Goal: Task Accomplishment & Management: Use online tool/utility

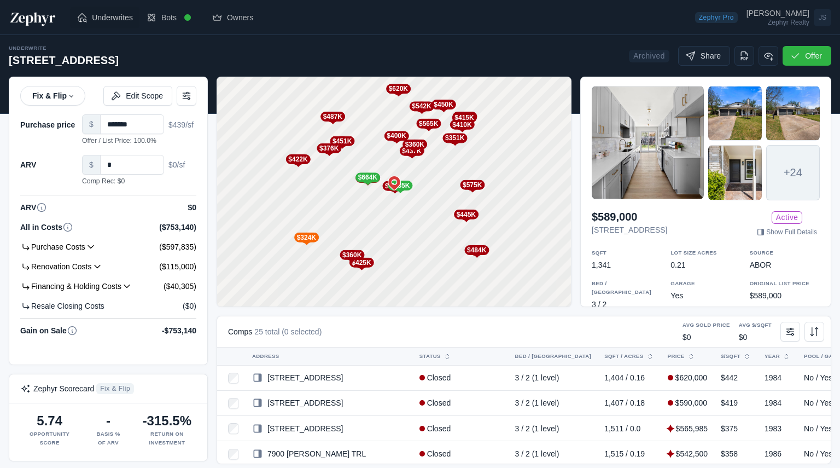
click at [100, 16] on span "Underwrites" at bounding box center [112, 17] width 41 height 11
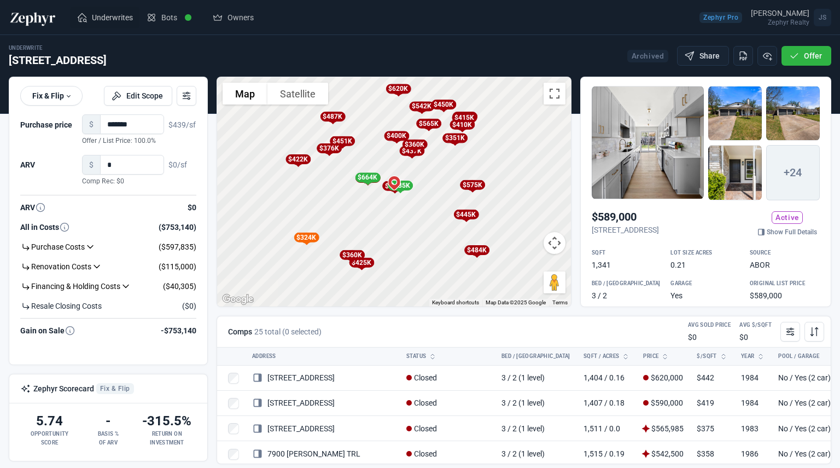
click at [109, 16] on span "Underwrites" at bounding box center [112, 17] width 41 height 11
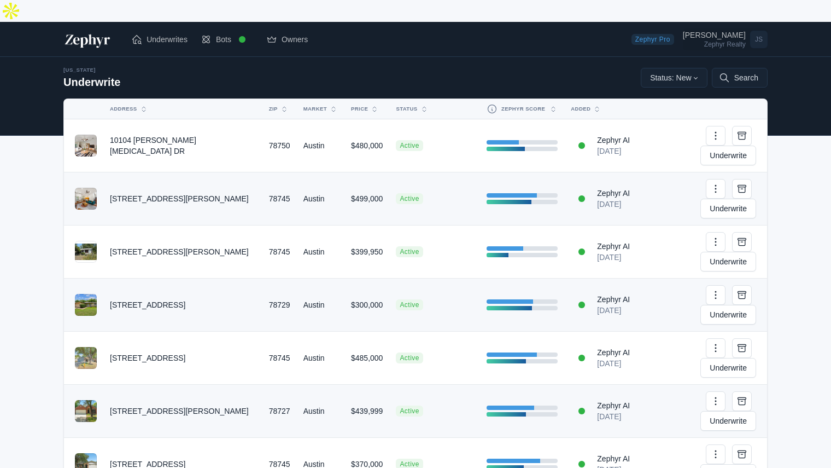
click at [713, 28] on link "Joe Shashaty Zephyr Realty JS" at bounding box center [725, 39] width 85 height 22
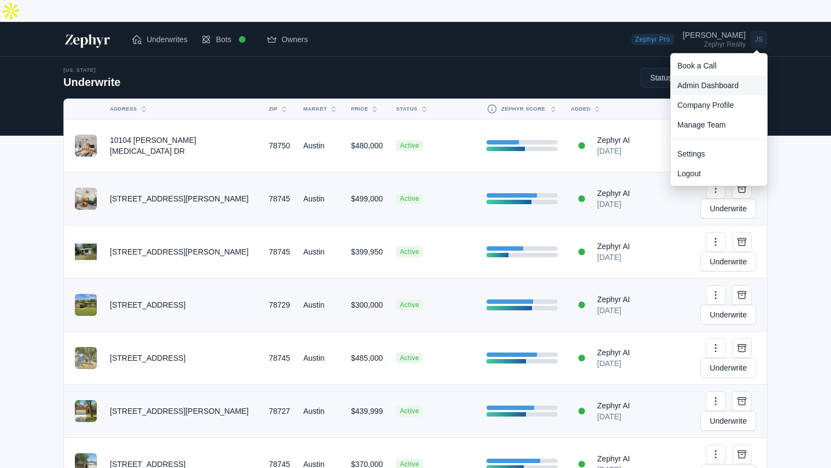
click at [709, 75] on link "Admin Dashboard" at bounding box center [719, 85] width 96 height 20
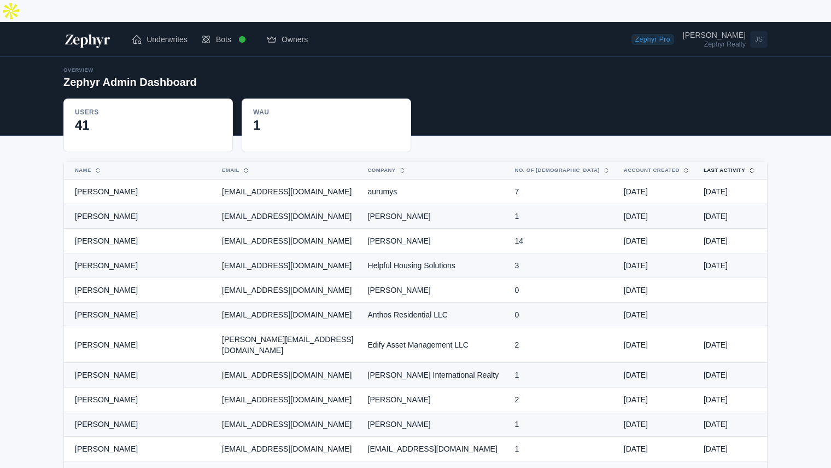
click at [724, 161] on button "Last Activity" at bounding box center [723, 170] width 53 height 18
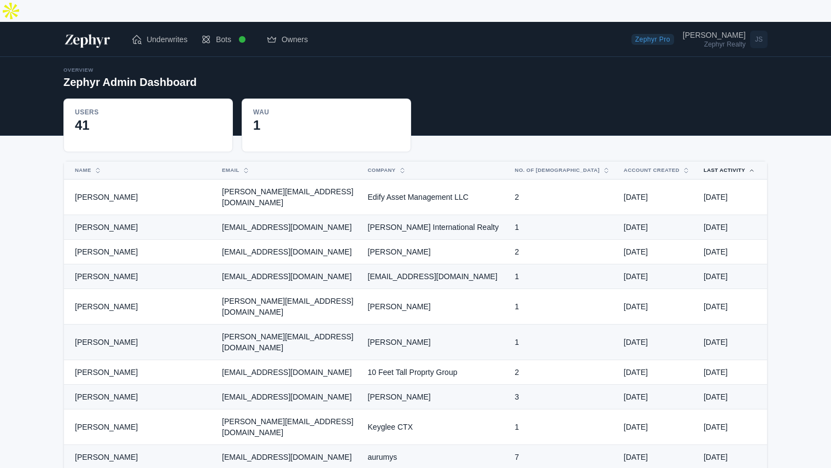
click at [724, 161] on button "Last Activity" at bounding box center [723, 170] width 53 height 18
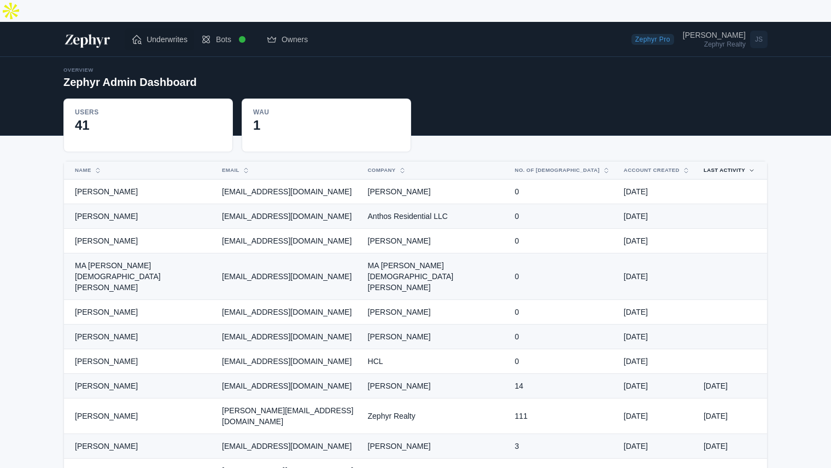
click at [162, 34] on span "Underwrites" at bounding box center [167, 39] width 41 height 11
click at [164, 34] on span "Underwrites" at bounding box center [167, 39] width 41 height 11
click at [149, 34] on span "Underwrites" at bounding box center [167, 39] width 41 height 11
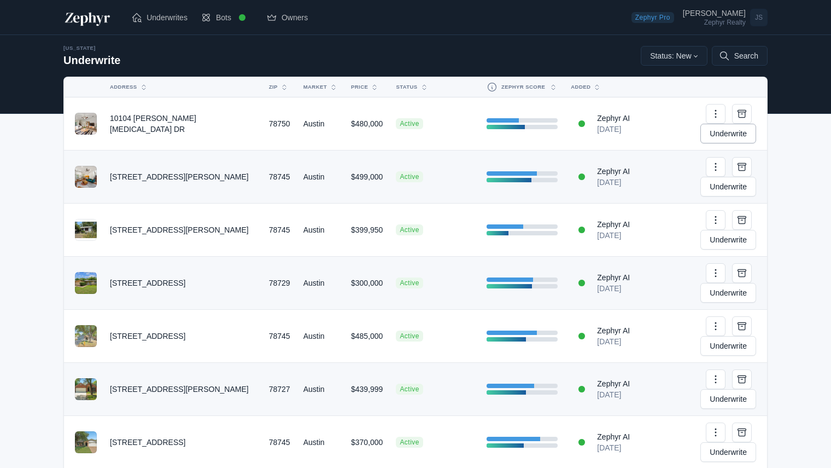
click at [728, 124] on link "Underwrite" at bounding box center [729, 134] width 56 height 20
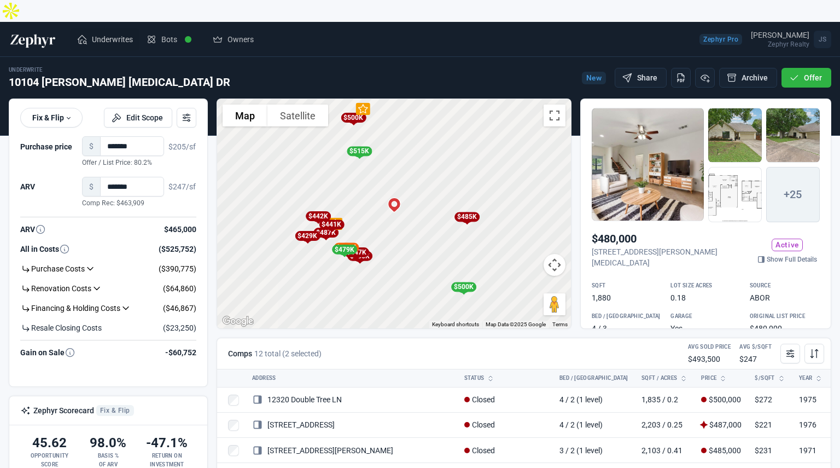
click at [90, 28] on link "Underwrites" at bounding box center [104, 39] width 69 height 22
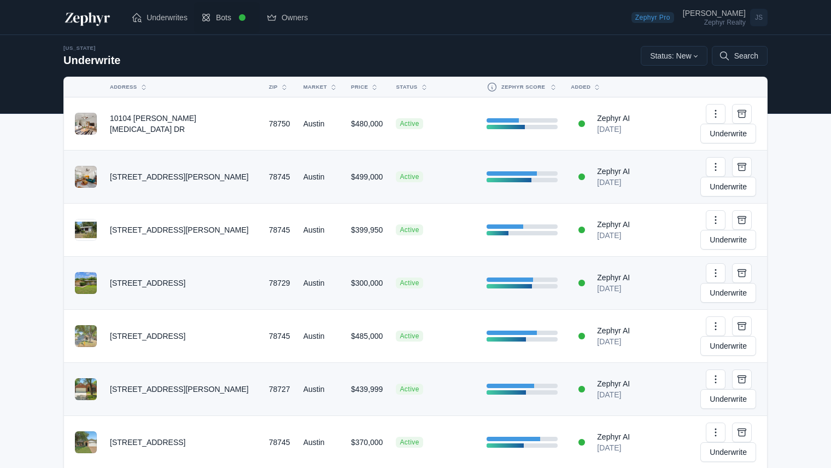
click at [222, 19] on span "Bots" at bounding box center [223, 17] width 15 height 11
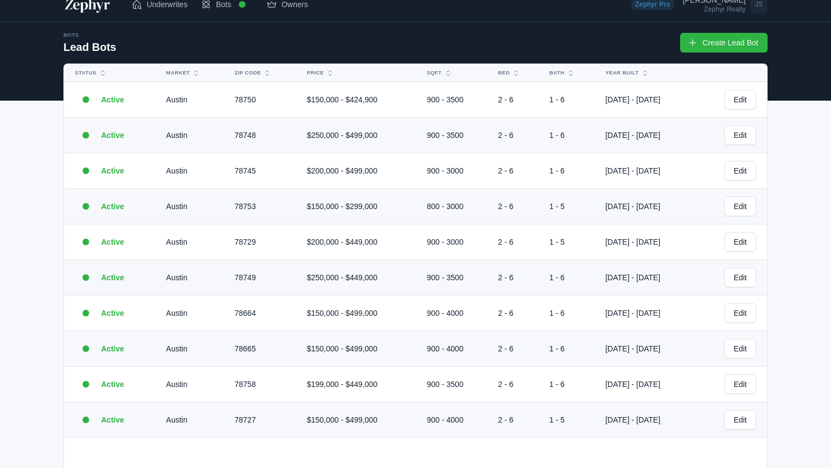
scroll to position [36, 0]
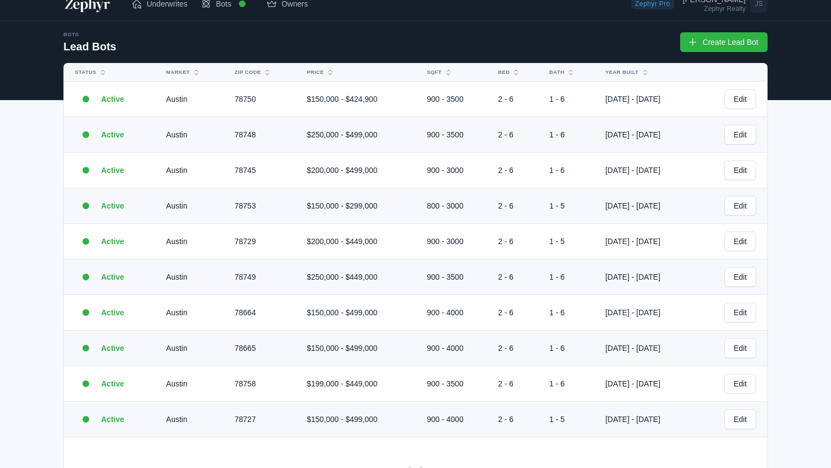
click at [252, 81] on td "78750" at bounding box center [264, 99] width 72 height 36
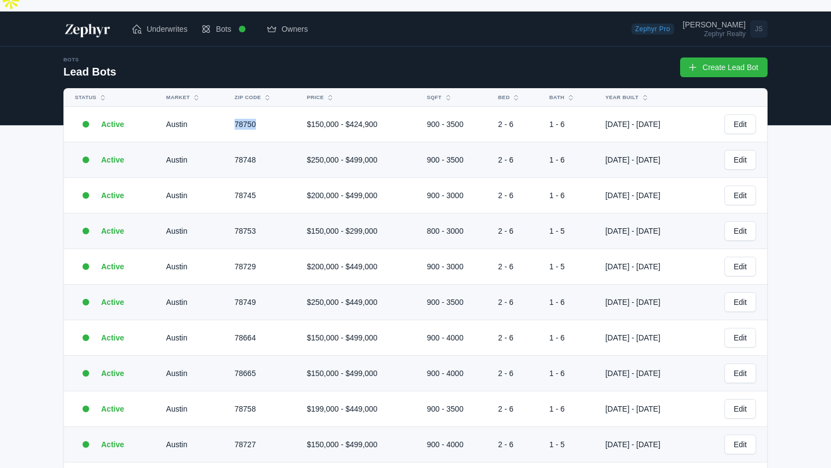
scroll to position [10, 0]
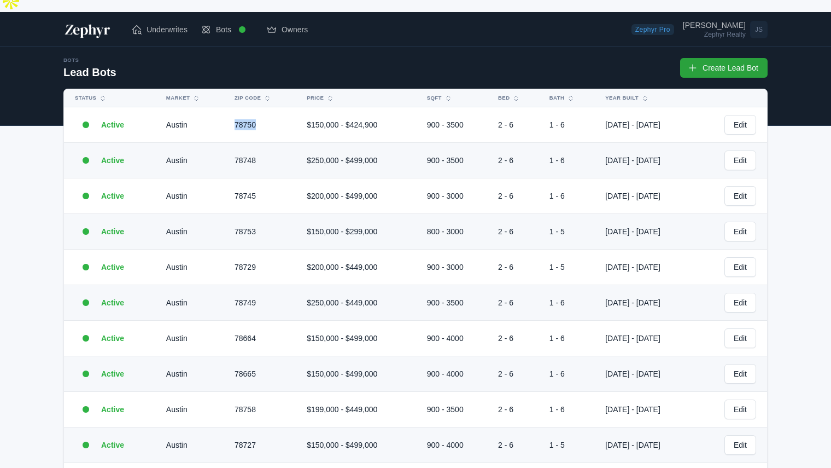
click at [716, 58] on link "Create Lead Bot" at bounding box center [724, 68] width 88 height 20
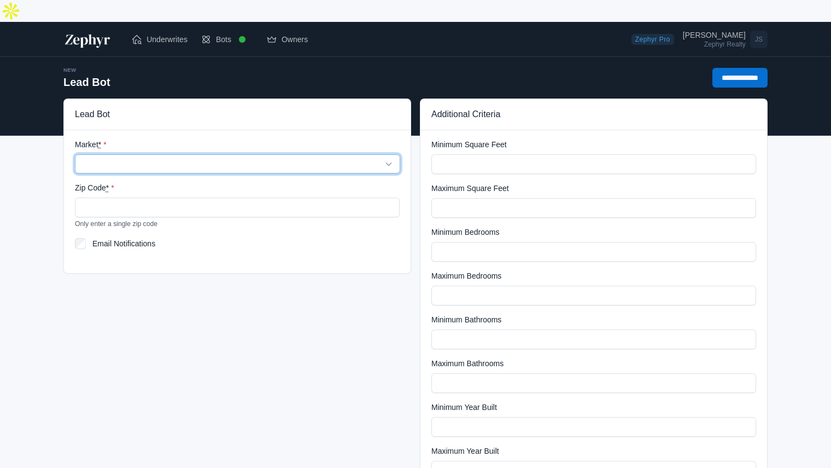
click at [138, 154] on select "****** *******" at bounding box center [237, 163] width 325 height 19
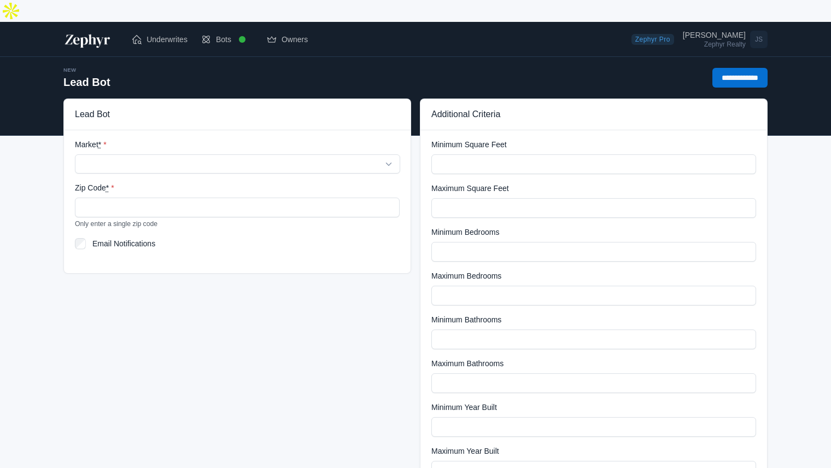
click at [195, 284] on div "Lead Bot Market * ****** ******* Zip Code * Only enter a single zip code Email …" at bounding box center [237, 346] width 357 height 496
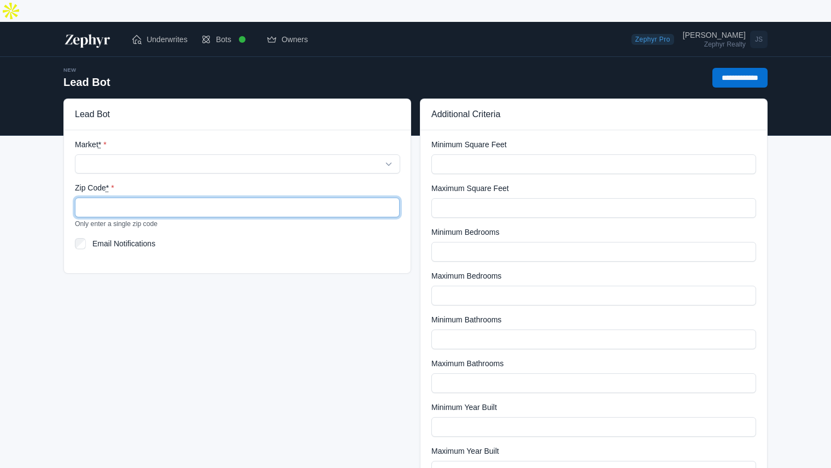
click at [135, 197] on input "Zip Code *" at bounding box center [237, 207] width 325 height 20
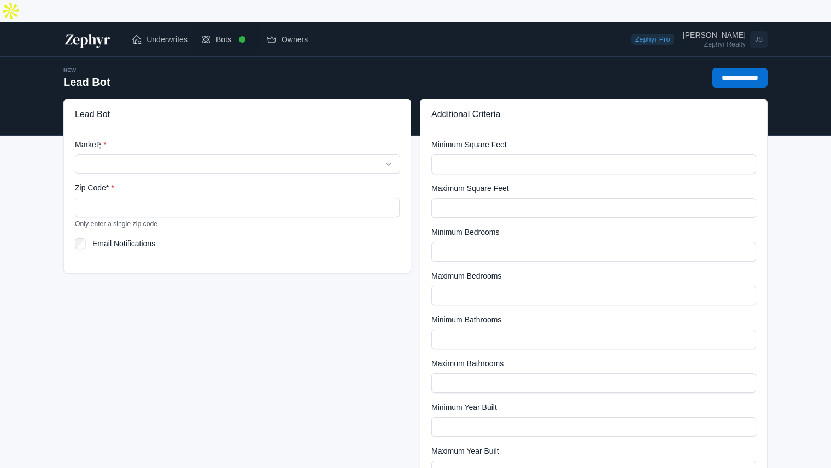
click at [224, 34] on span "Bots" at bounding box center [223, 39] width 15 height 11
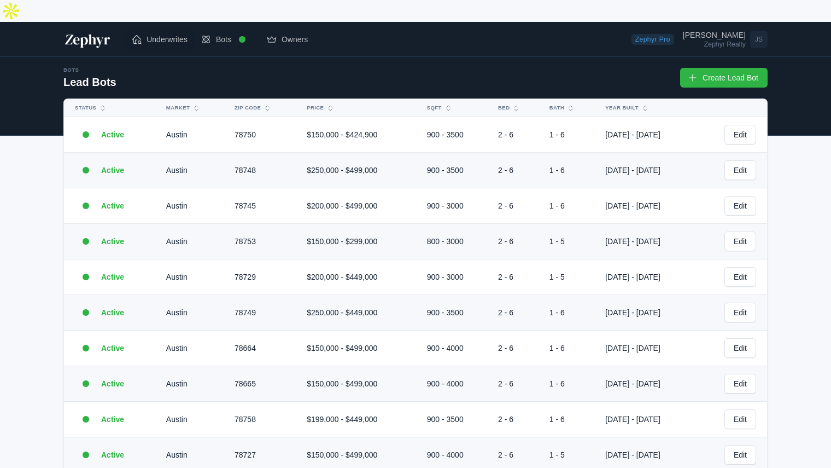
click at [163, 34] on span "Underwrites" at bounding box center [167, 39] width 41 height 11
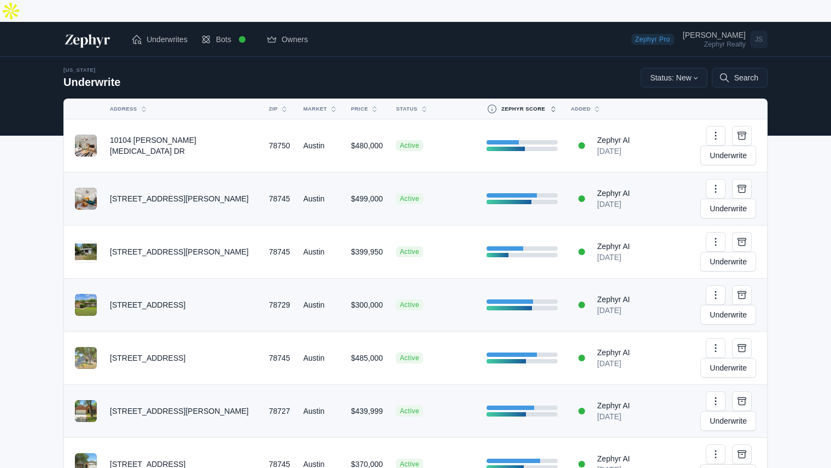
click at [525, 99] on button "Zephyr Score" at bounding box center [515, 109] width 71 height 20
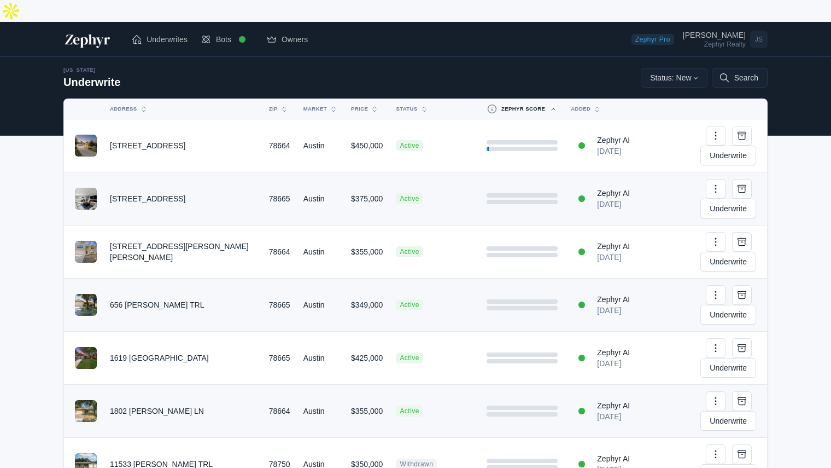
click at [525, 99] on button "Zephyr Score" at bounding box center [515, 109] width 71 height 20
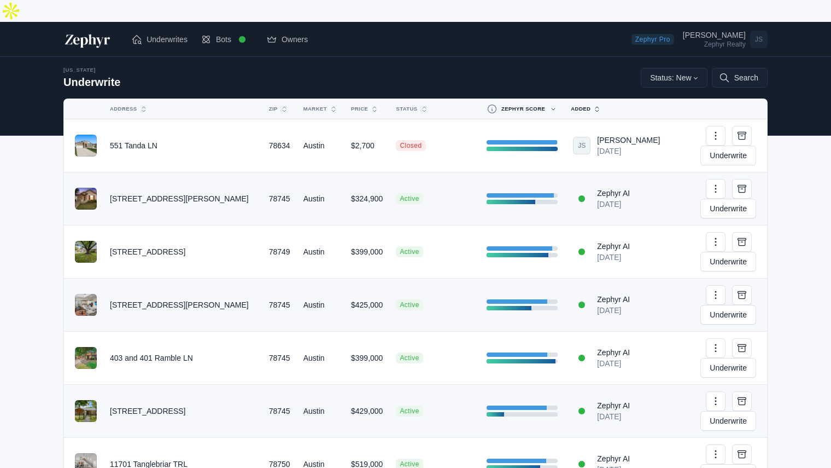
click at [575, 100] on button "Added" at bounding box center [608, 109] width 89 height 18
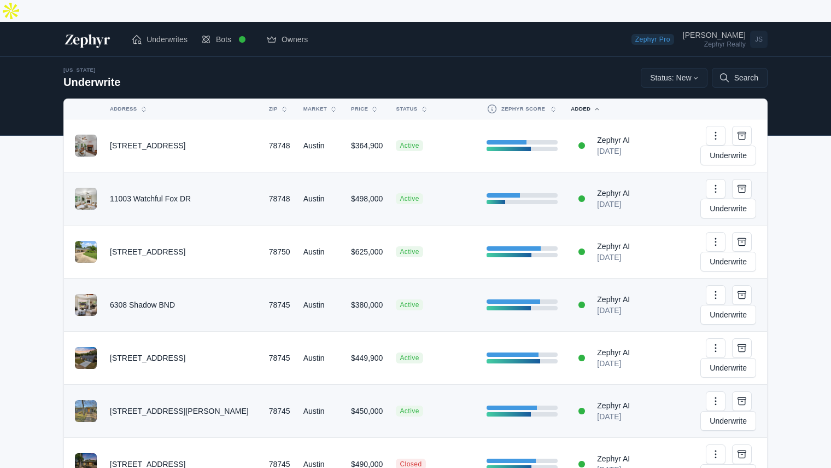
click at [575, 100] on button "Added" at bounding box center [608, 109] width 89 height 18
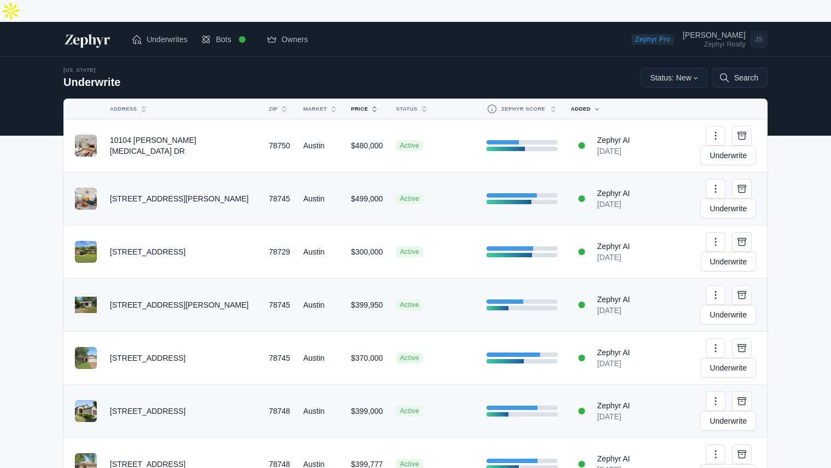
click at [345, 100] on button "Price" at bounding box center [361, 109] width 32 height 18
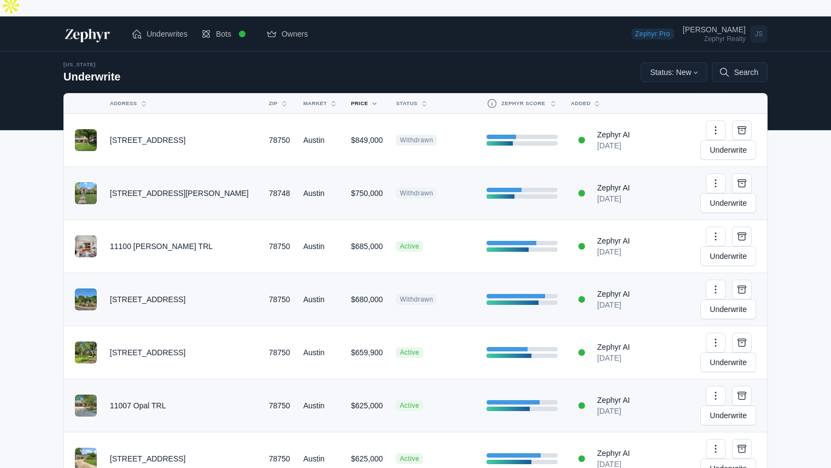
scroll to position [6, 0]
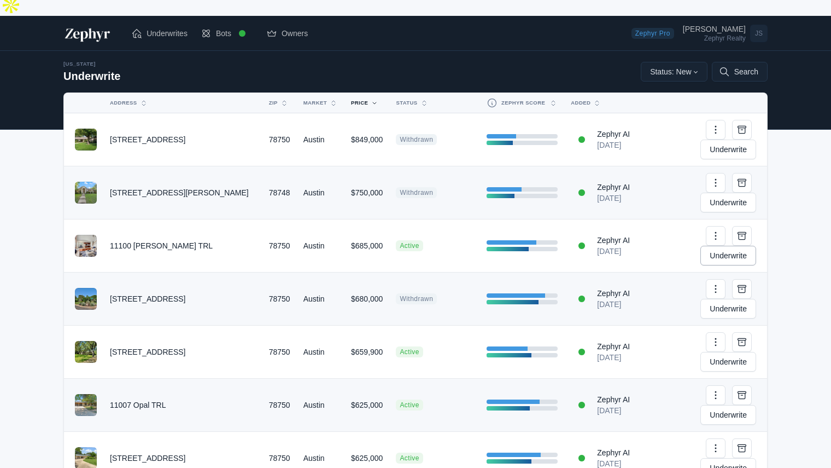
click at [731, 246] on link "Underwrite" at bounding box center [729, 256] width 56 height 20
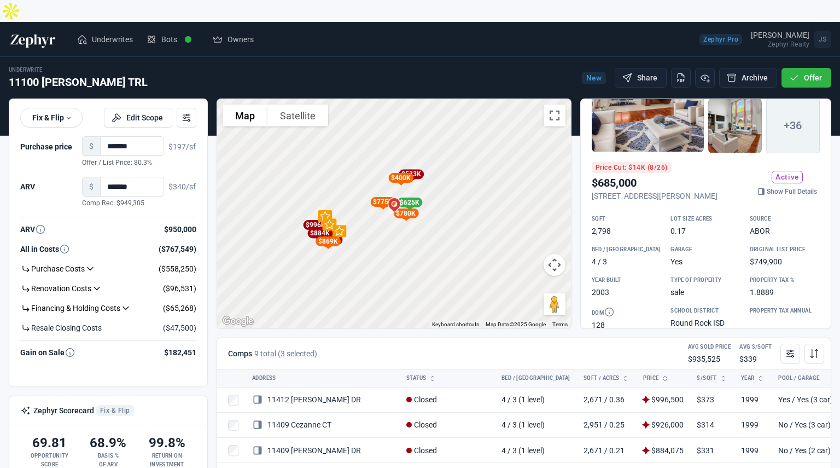
scroll to position [70, 0]
click at [790, 348] on icon at bounding box center [790, 353] width 11 height 11
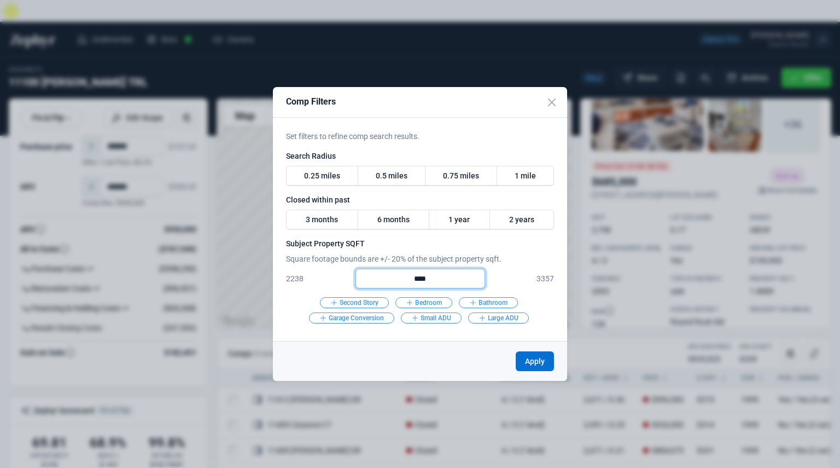
click at [439, 283] on input "****" at bounding box center [420, 279] width 130 height 20
click at [550, 106] on button "Close" at bounding box center [551, 102] width 31 height 31
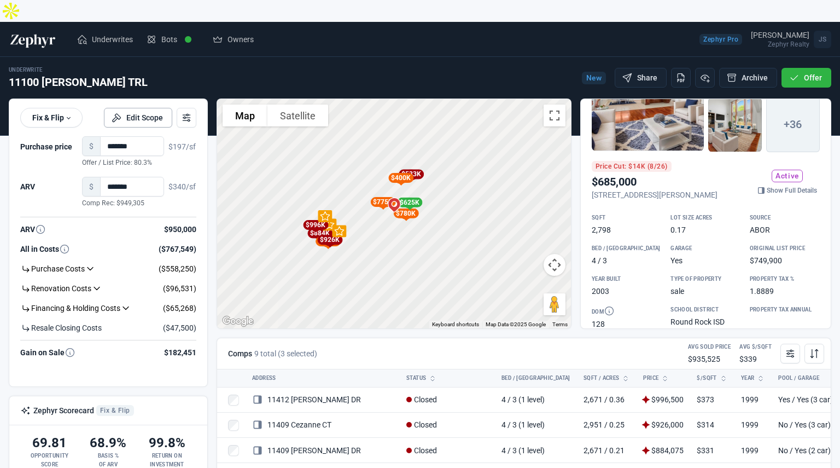
click at [154, 108] on button "Edit Scope" at bounding box center [138, 118] width 68 height 20
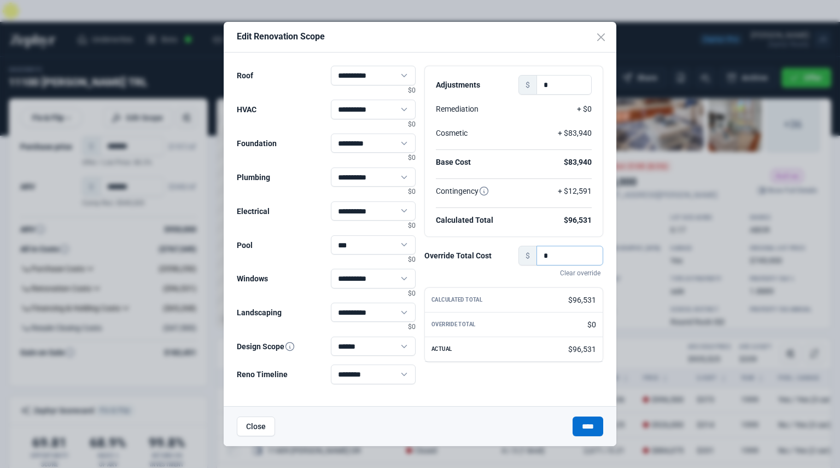
click at [555, 251] on input "*" at bounding box center [569, 256] width 67 height 20
click at [363, 349] on select "****** ****** ******" at bounding box center [373, 345] width 85 height 19
click at [491, 390] on div "Adjustments $ * Remediation + $0 Cosmetic + $83,940 Base Cost $83,940 Contingen…" at bounding box center [514, 229] width 188 height 326
click at [264, 427] on button "Close" at bounding box center [256, 426] width 38 height 20
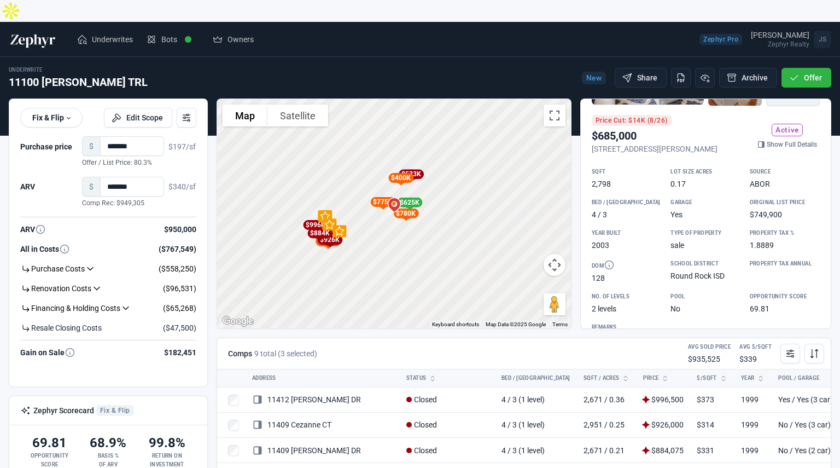
scroll to position [117, 0]
click at [778, 138] on link "Show Full Details" at bounding box center [787, 143] width 65 height 11
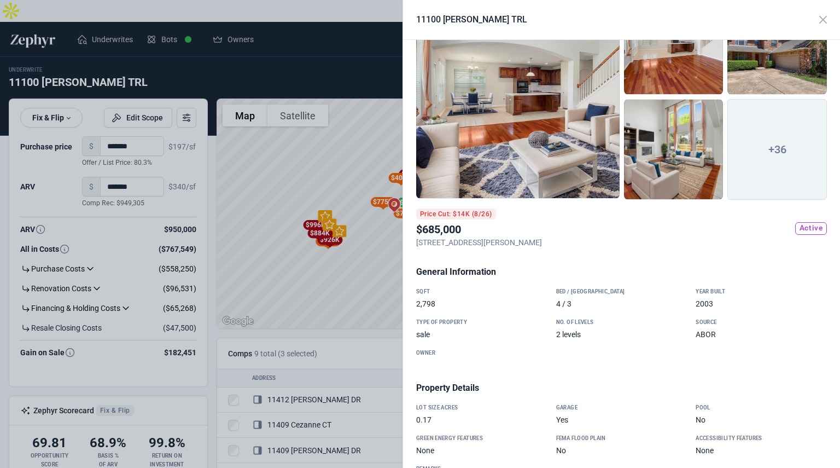
scroll to position [0, 0]
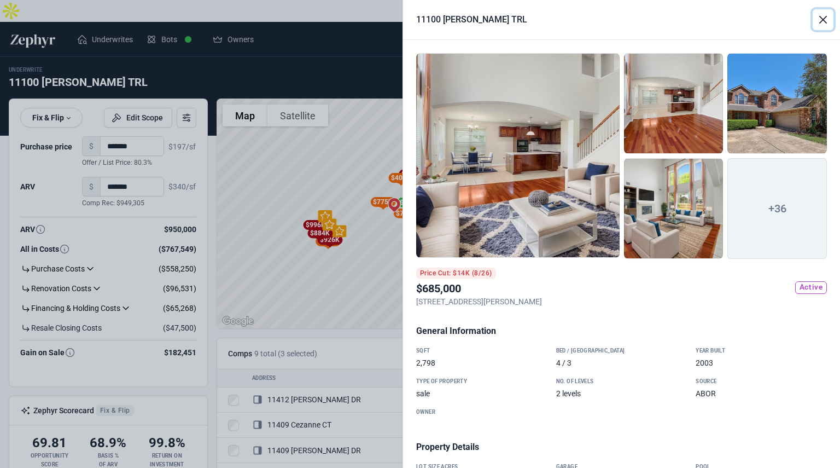
click at [825, 15] on button "Close" at bounding box center [823, 19] width 21 height 21
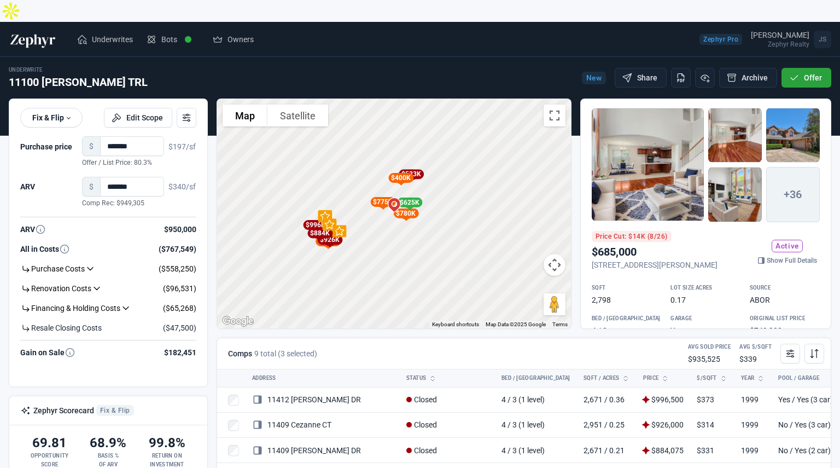
click at [801, 68] on button "Offer" at bounding box center [806, 78] width 50 height 20
click at [58, 108] on link "Fix & Flip" at bounding box center [51, 118] width 62 height 20
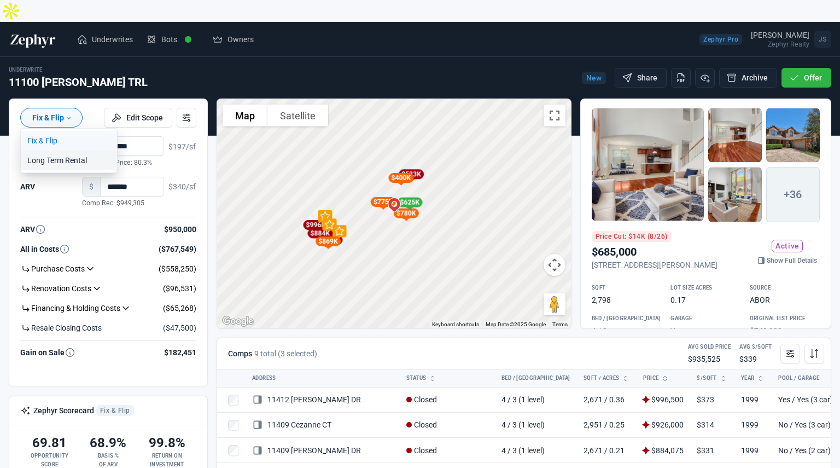
click at [60, 150] on link "Long Term Rental" at bounding box center [69, 160] width 96 height 20
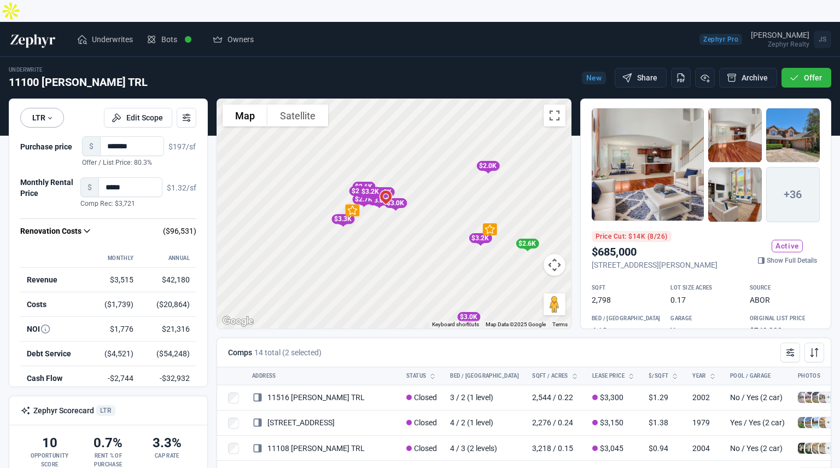
click at [51, 108] on link "LTR" at bounding box center [42, 118] width 44 height 20
click at [104, 34] on span "Underwrites" at bounding box center [112, 39] width 41 height 11
